Goal: Information Seeking & Learning: Find specific page/section

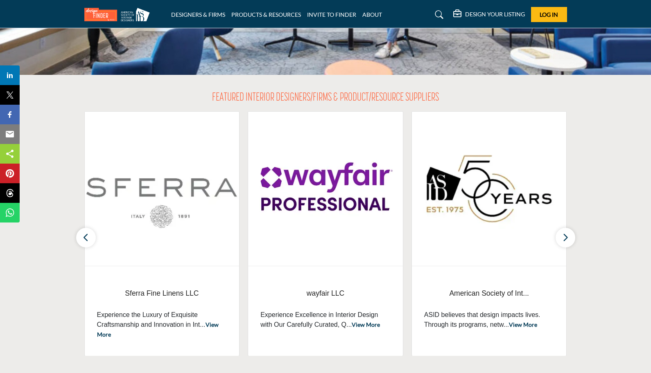
scroll to position [209, 0]
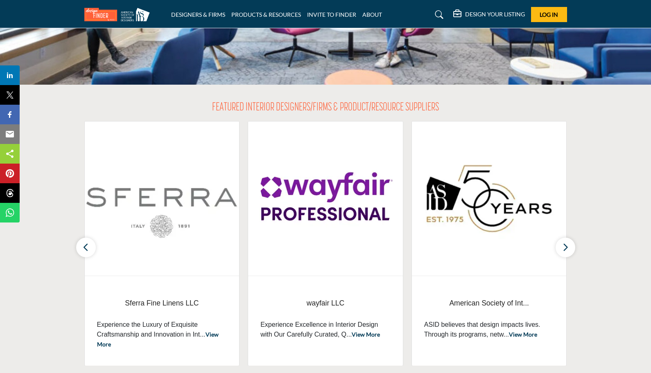
click at [570, 239] on button "button" at bounding box center [565, 248] width 20 height 20
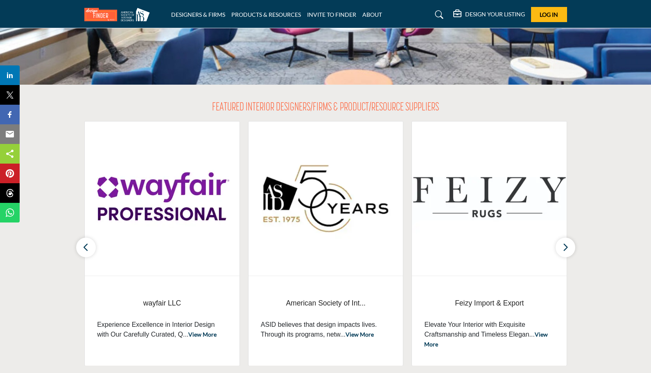
click at [569, 239] on button "button" at bounding box center [565, 248] width 20 height 20
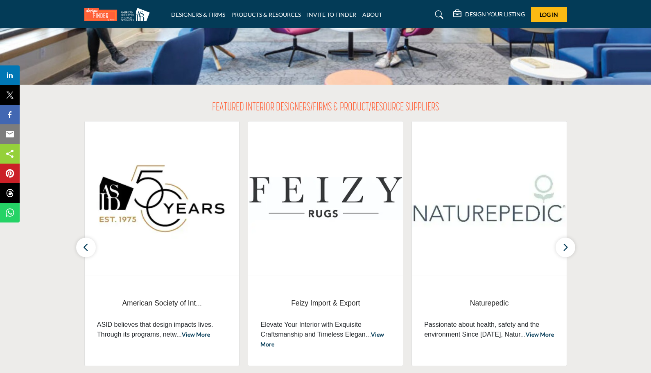
click at [569, 239] on button "button" at bounding box center [565, 248] width 20 height 20
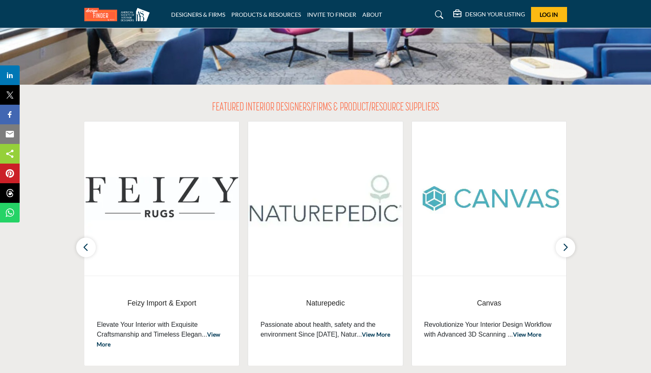
click at [570, 242] on button "button" at bounding box center [565, 248] width 20 height 20
click at [567, 245] on icon "button" at bounding box center [565, 247] width 7 height 10
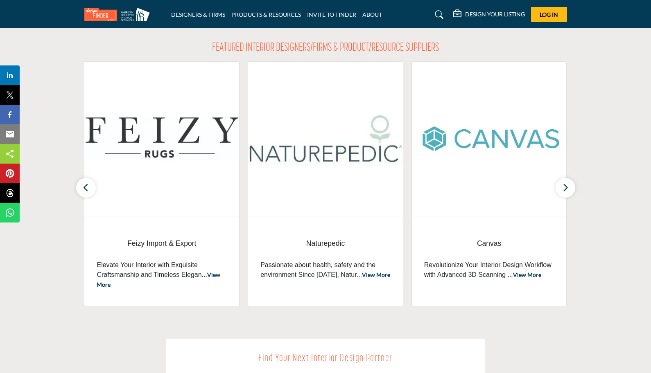
scroll to position [291, 0]
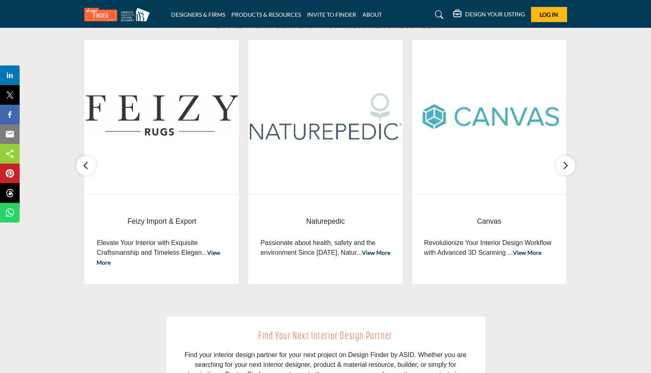
click at [569, 165] on button "button" at bounding box center [565, 166] width 20 height 20
click at [567, 166] on icon "button" at bounding box center [565, 165] width 7 height 10
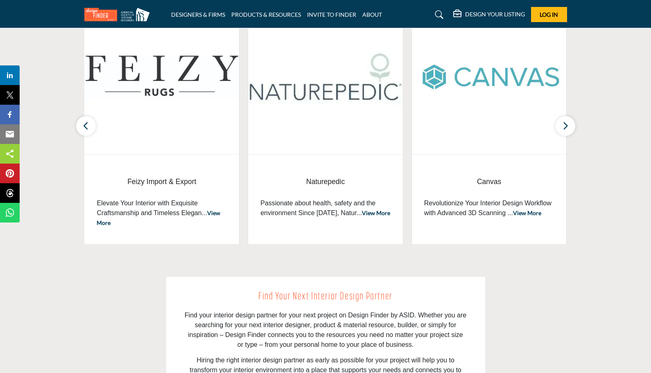
scroll to position [332, 0]
click at [88, 119] on button "button" at bounding box center [86, 125] width 20 height 20
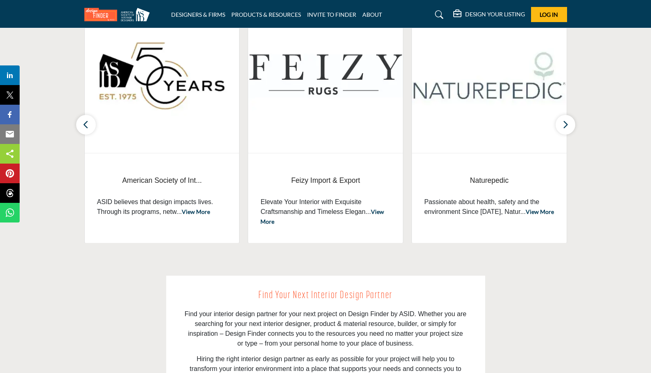
click at [88, 119] on button "button" at bounding box center [86, 125] width 20 height 20
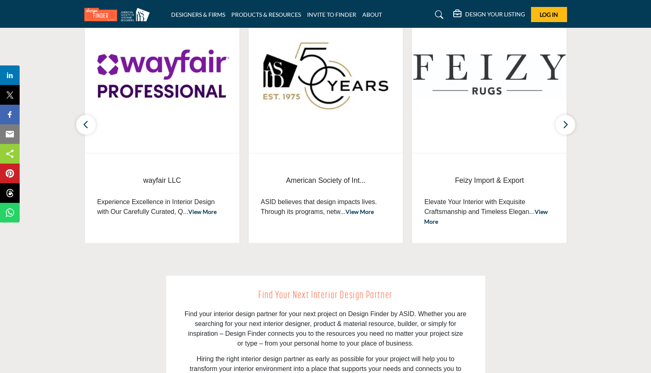
click at [88, 118] on button "button" at bounding box center [86, 125] width 20 height 20
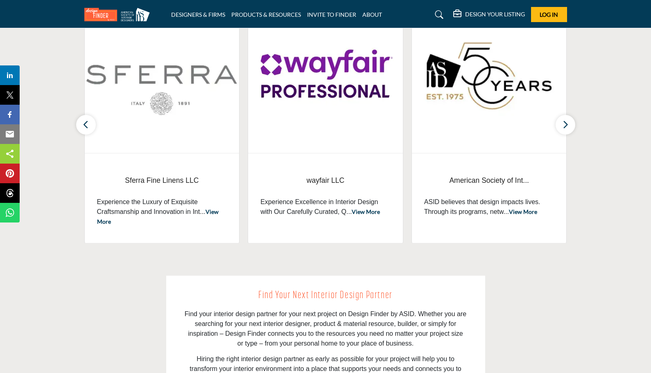
click at [88, 118] on button "button" at bounding box center [86, 125] width 20 height 20
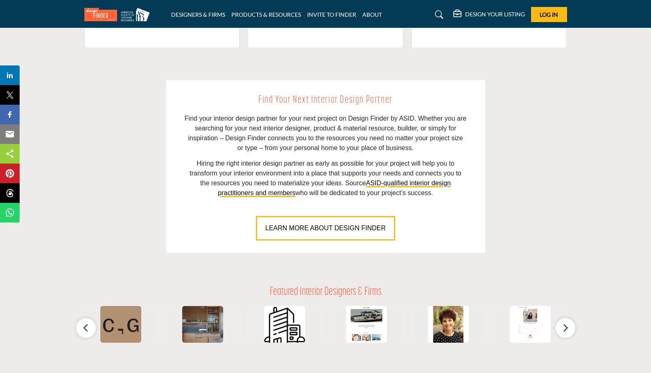
scroll to position [532, 0]
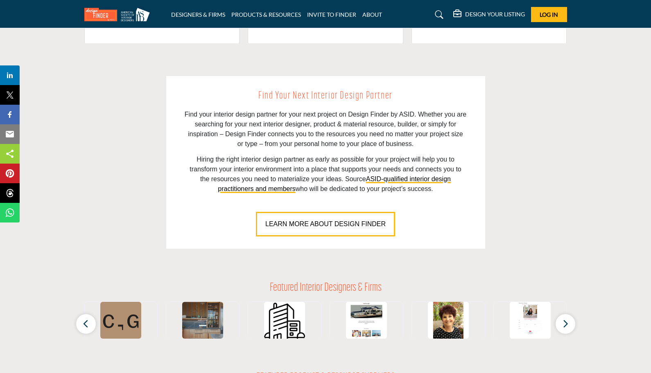
click at [358, 226] on span "LEARN MORE ABOUT DESIGN FINDER" at bounding box center [325, 224] width 120 height 7
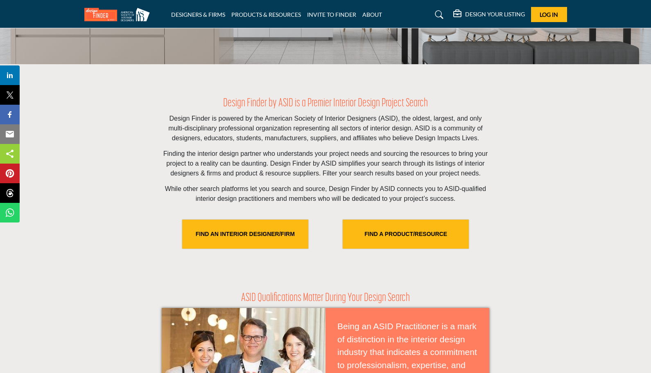
scroll to position [164, 0]
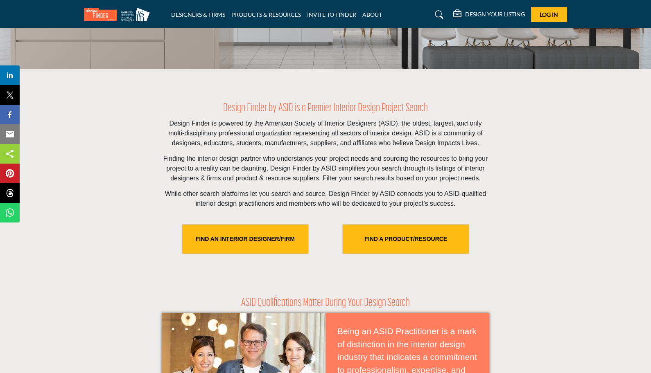
click at [403, 232] on link "FIND A PRODUCT/RESOURCE" at bounding box center [405, 239] width 126 height 29
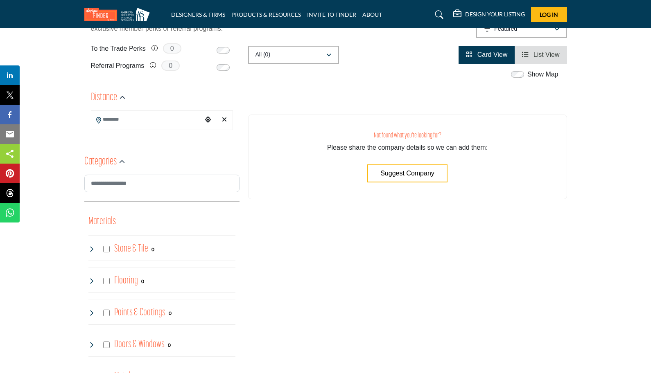
scroll to position [164, 0]
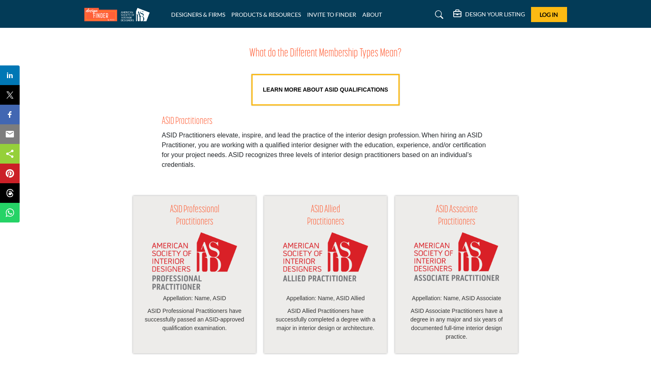
scroll to position [655, 0]
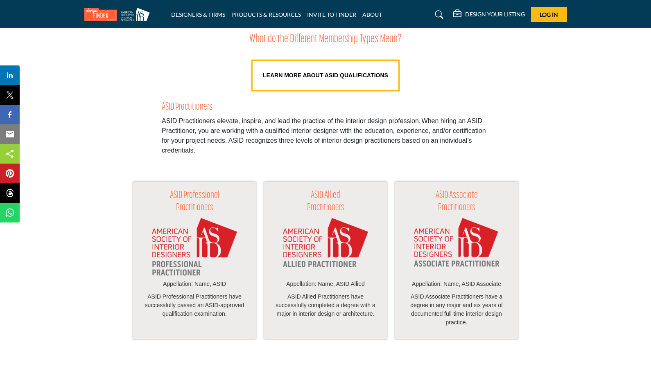
click at [285, 18] on li "PRODUCTS & RESOURCES" at bounding box center [266, 14] width 70 height 9
click at [285, 16] on link "PRODUCTS & RESOURCES" at bounding box center [266, 14] width 70 height 7
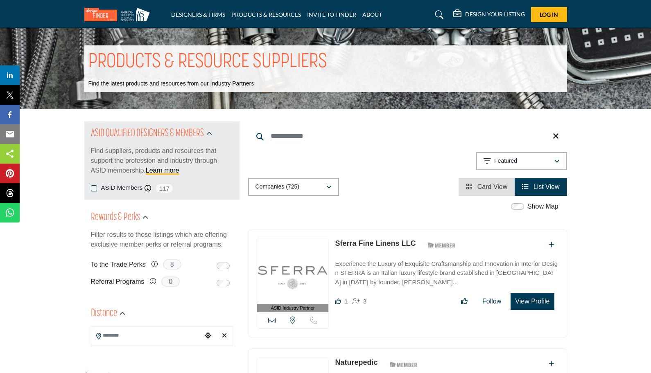
drag, startPoint x: 439, startPoint y: 162, endPoint x: 436, endPoint y: 159, distance: 4.4
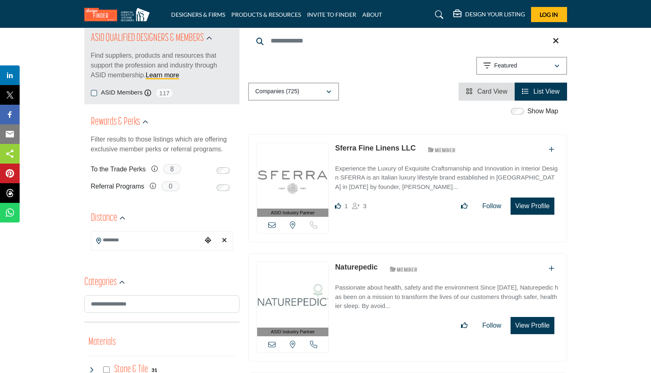
scroll to position [105, 0]
